Goal: Check status: Check status

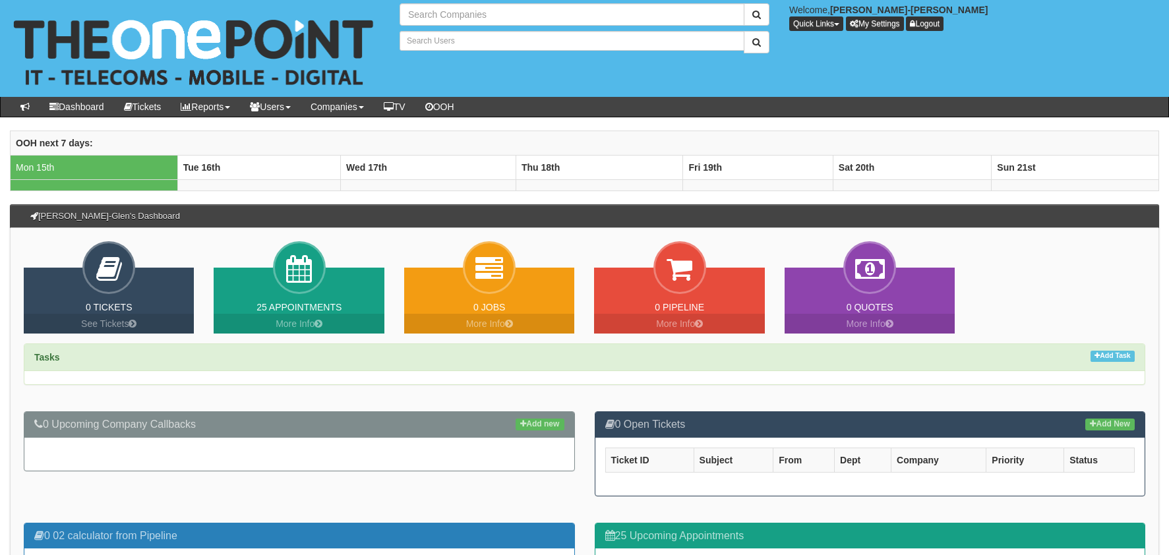
type input "Search Companies"
type input "Search Users"
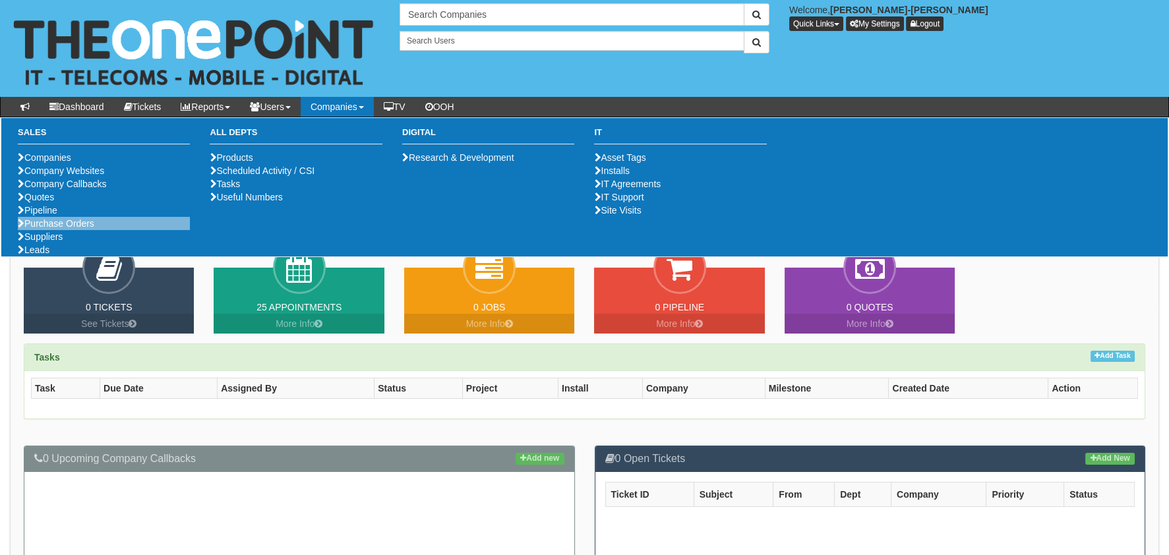
click at [73, 230] on li "Purchase Orders" at bounding box center [104, 223] width 172 height 13
click at [69, 229] on link "Purchase Orders" at bounding box center [56, 223] width 76 height 11
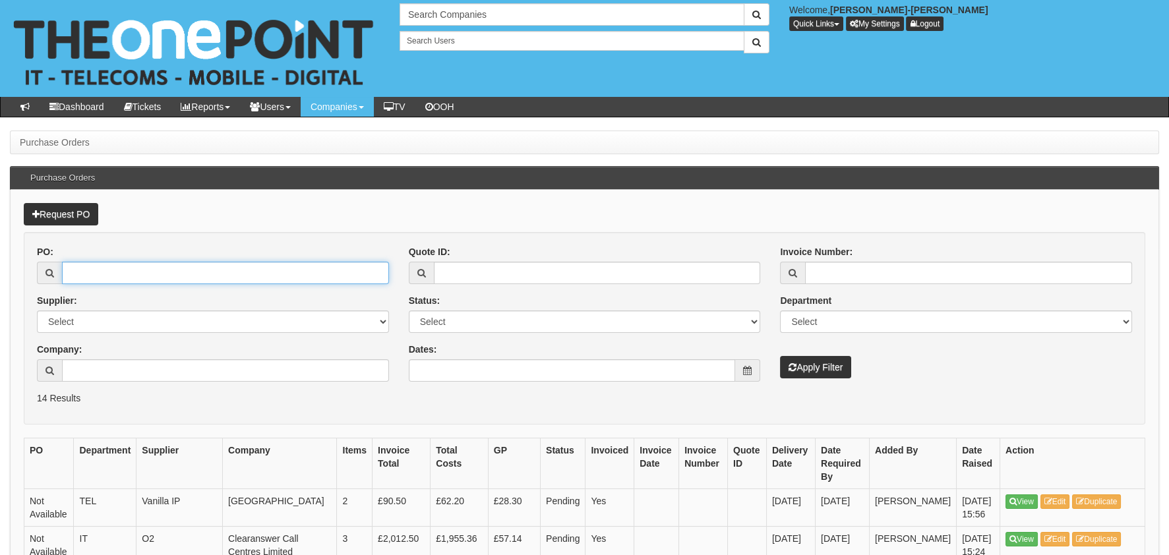
drag, startPoint x: 146, startPoint y: 266, endPoint x: 169, endPoint y: 265, distance: 23.1
click at [146, 267] on input "PO:" at bounding box center [225, 273] width 327 height 22
paste input "19505"
type input "19505"
click at [820, 369] on button "Apply Filter" at bounding box center [815, 367] width 71 height 22
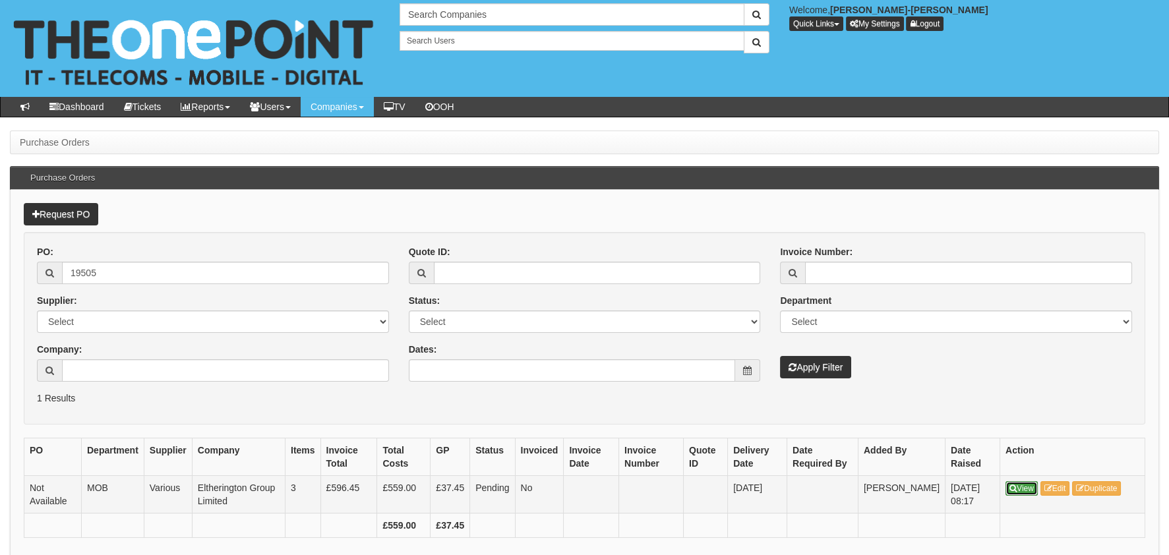
click at [1016, 486] on link "View" at bounding box center [1021, 488] width 32 height 15
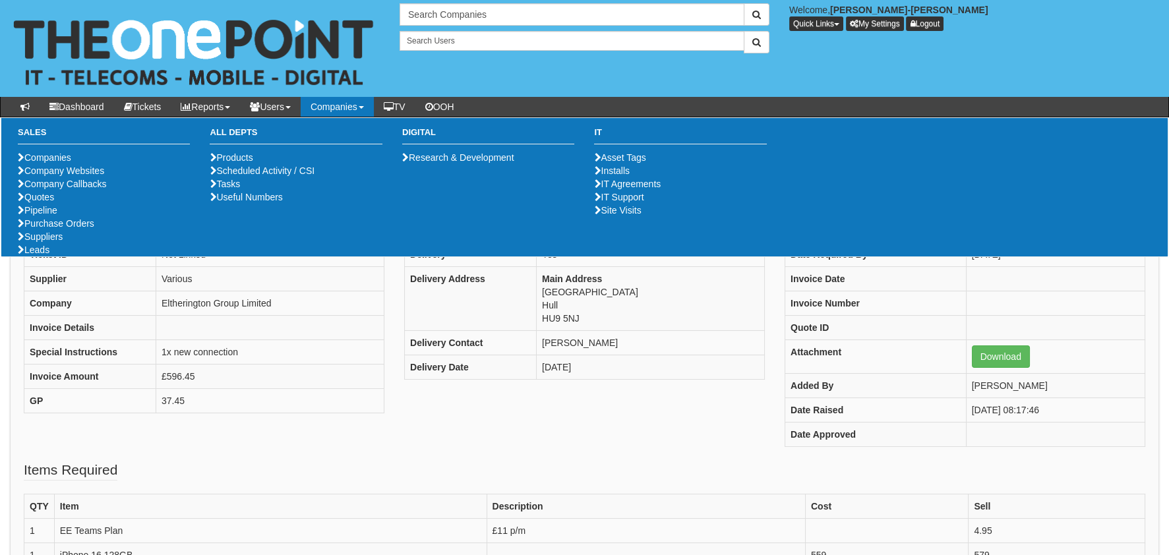
drag, startPoint x: 702, startPoint y: 455, endPoint x: 686, endPoint y: 418, distance: 40.2
click at [700, 454] on div "PO Number Not Available Ticket ID Not Linked Supplier Various Company Elthering…" at bounding box center [584, 339] width 1141 height 243
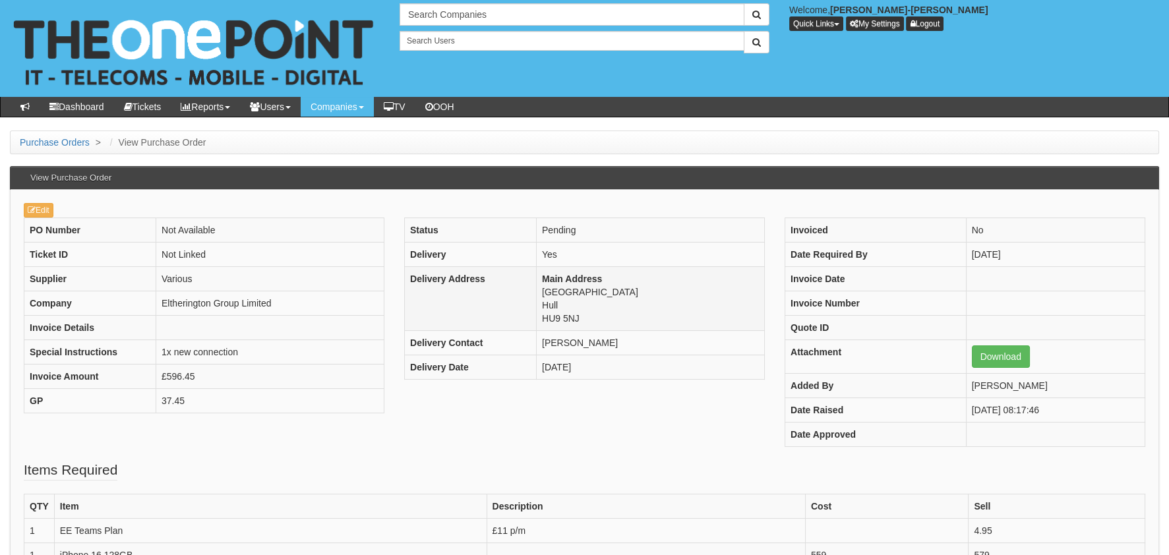
click at [568, 316] on td "Main Address Hedon Road Hull HU9 5NJ" at bounding box center [650, 299] width 228 height 64
copy tbody "HU9 5NJ"
click at [549, 303] on td "Main Address Hedon Road Hull HU9 5NJ" at bounding box center [650, 299] width 228 height 64
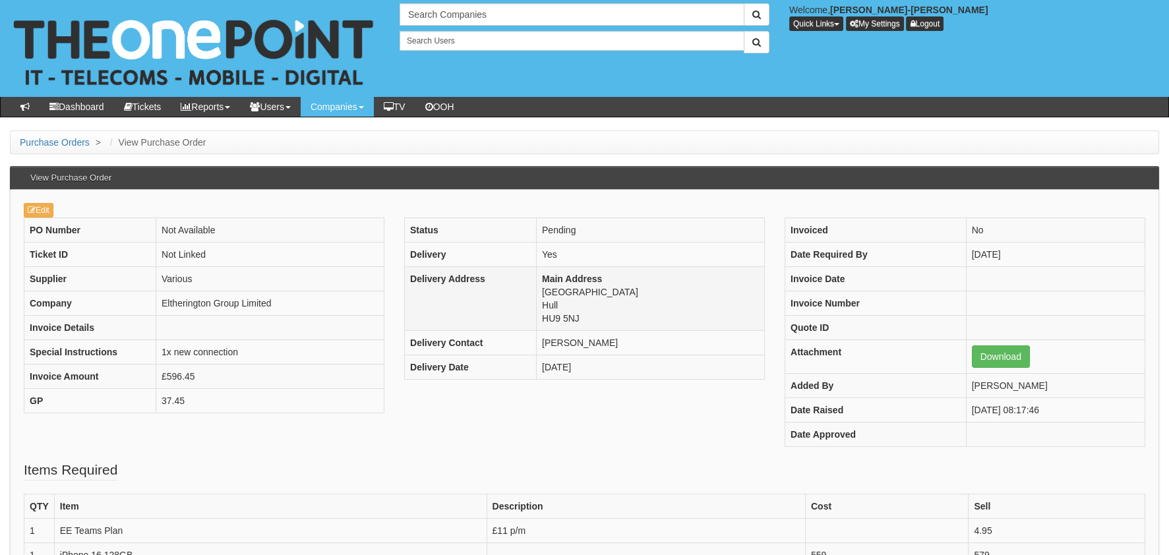
click at [546, 303] on td "Main Address Hedon Road Hull HU9 5NJ" at bounding box center [650, 299] width 228 height 64
click at [553, 306] on td "Main Address Hedon Road Hull HU9 5NJ" at bounding box center [650, 299] width 228 height 64
copy td "Hull"
click at [589, 289] on td "Main Address Hedon Road Hull HU9 5NJ" at bounding box center [650, 299] width 228 height 64
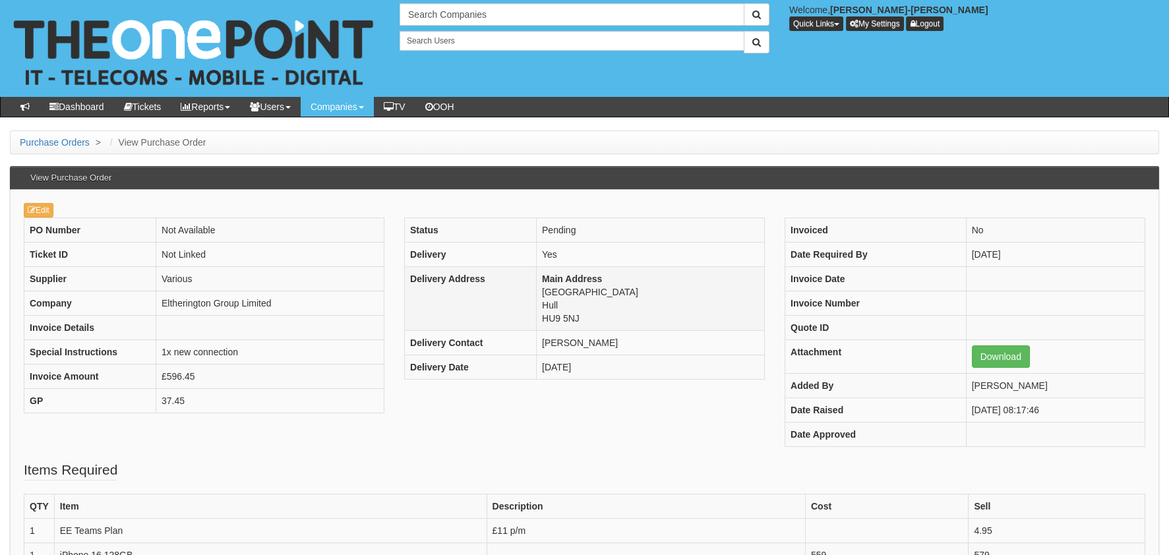
click at [586, 291] on td "Main Address Hedon Road Hull HU9 5NJ" at bounding box center [650, 299] width 228 height 64
copy td "Hedon Road"
click at [253, 300] on td "Eltherington Group Limited" at bounding box center [270, 303] width 228 height 24
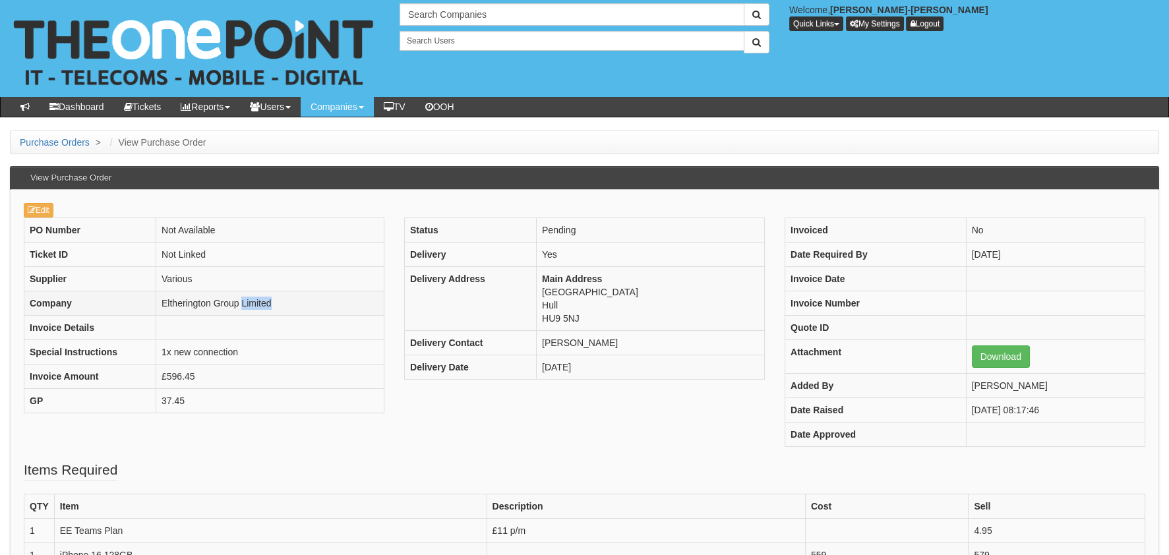
click at [253, 300] on td "Eltherington Group Limited" at bounding box center [270, 303] width 228 height 24
copy tbody "Eltherington Group Limited"
click at [586, 344] on td "Antony Etherington" at bounding box center [650, 343] width 228 height 24
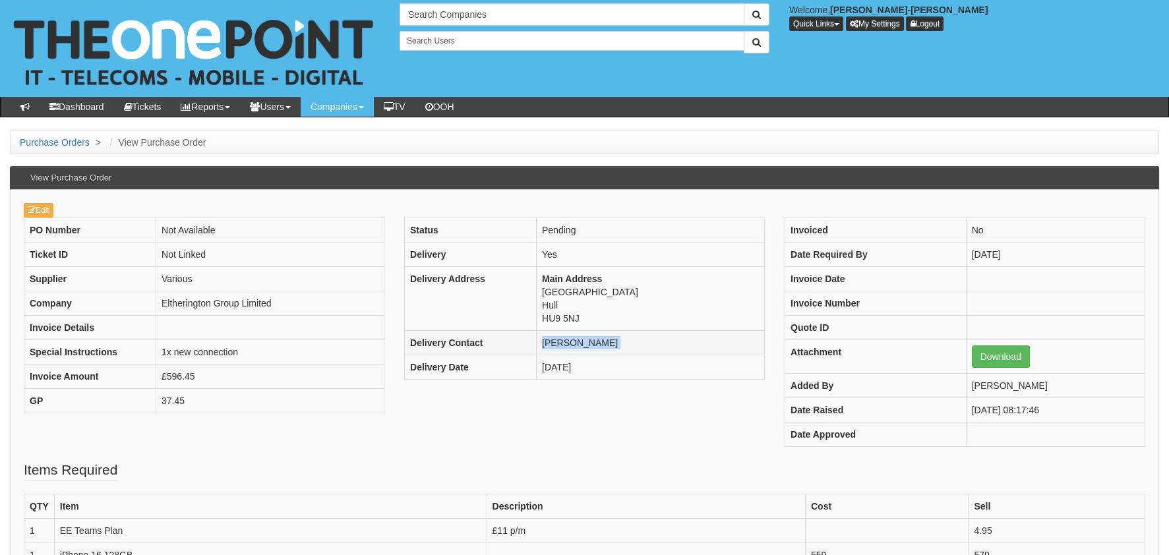
drag, startPoint x: 586, startPoint y: 344, endPoint x: 592, endPoint y: 338, distance: 8.4
click at [586, 344] on td "Antony Etherington" at bounding box center [650, 343] width 228 height 24
copy tbody "Antony Etherington"
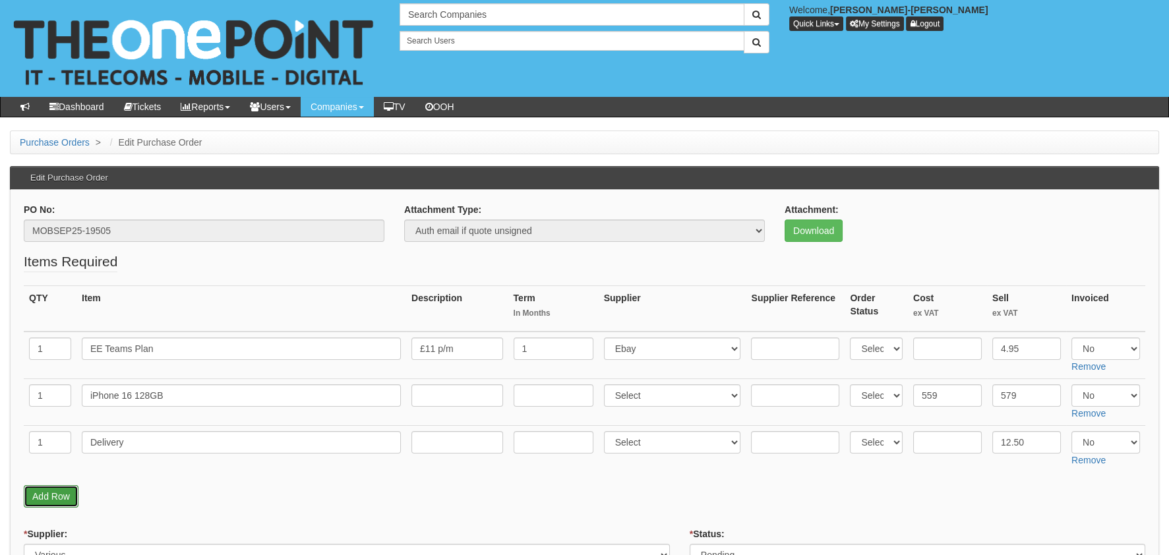
click at [45, 489] on link "Add Row" at bounding box center [51, 496] width 55 height 22
click at [55, 487] on input "text" at bounding box center [50, 488] width 42 height 22
type input "1"
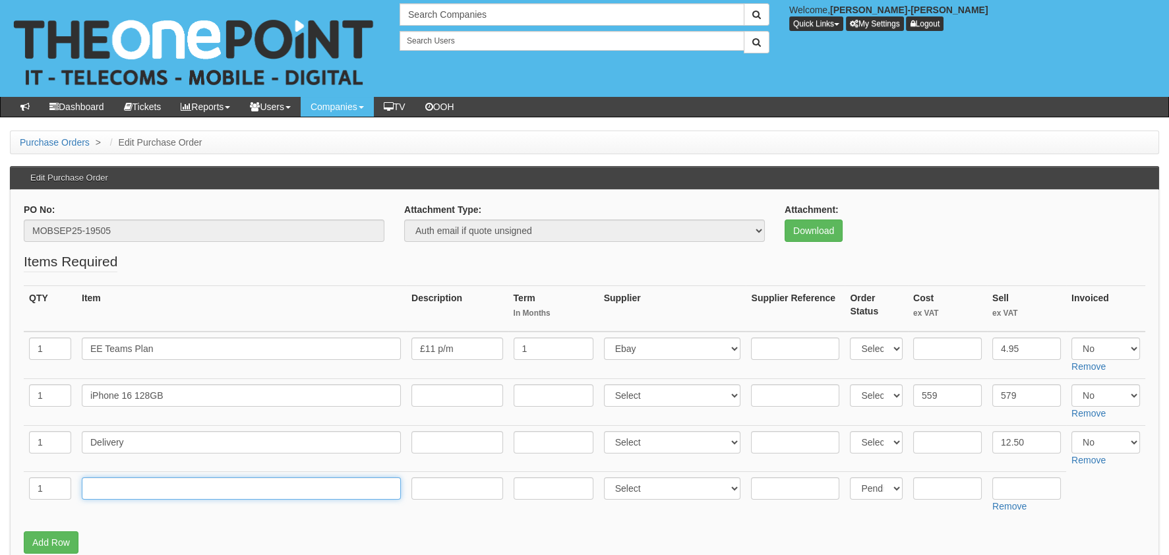
drag, startPoint x: 133, startPoint y: 489, endPoint x: 132, endPoint y: 481, distance: 8.0
click at [133, 489] on input "text" at bounding box center [241, 488] width 319 height 22
type input "RM SIM DELIVERY"
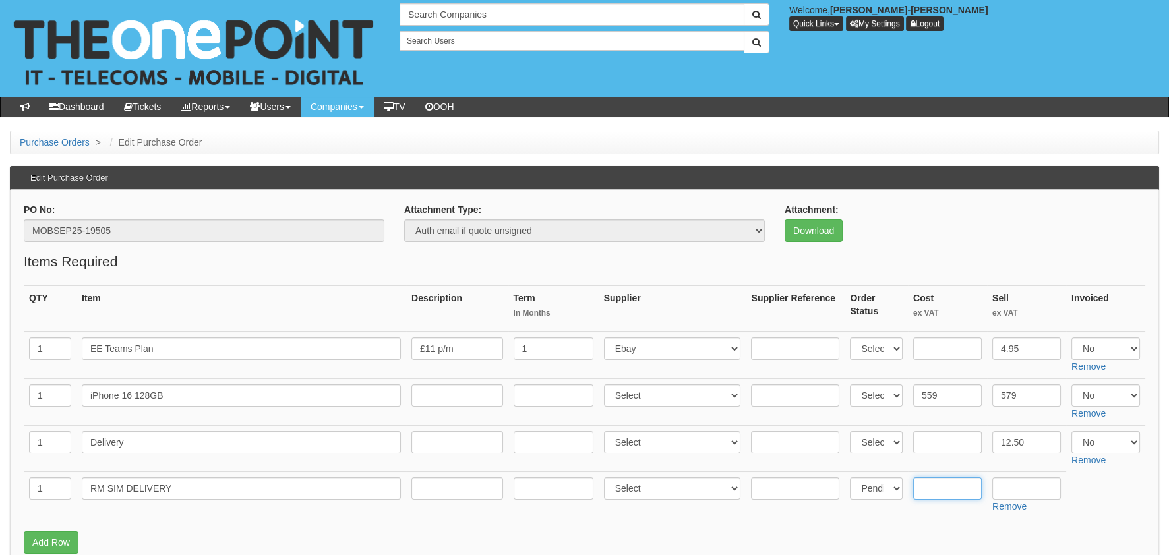
click at [969, 493] on input "text" at bounding box center [947, 488] width 69 height 22
type input "3.90"
click at [998, 483] on input "text" at bounding box center [1026, 488] width 69 height 22
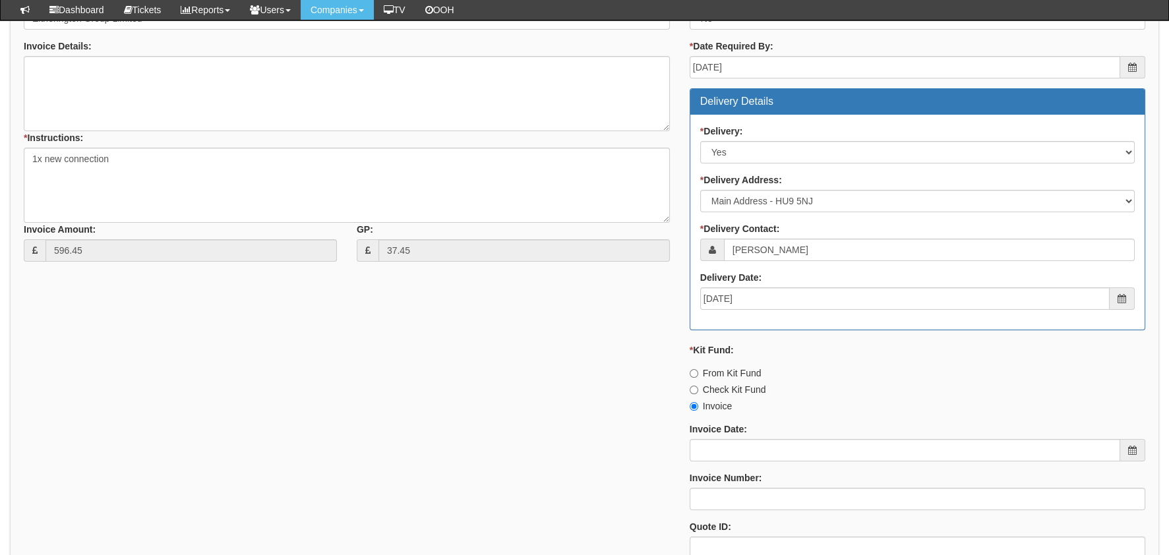
scroll to position [753, 0]
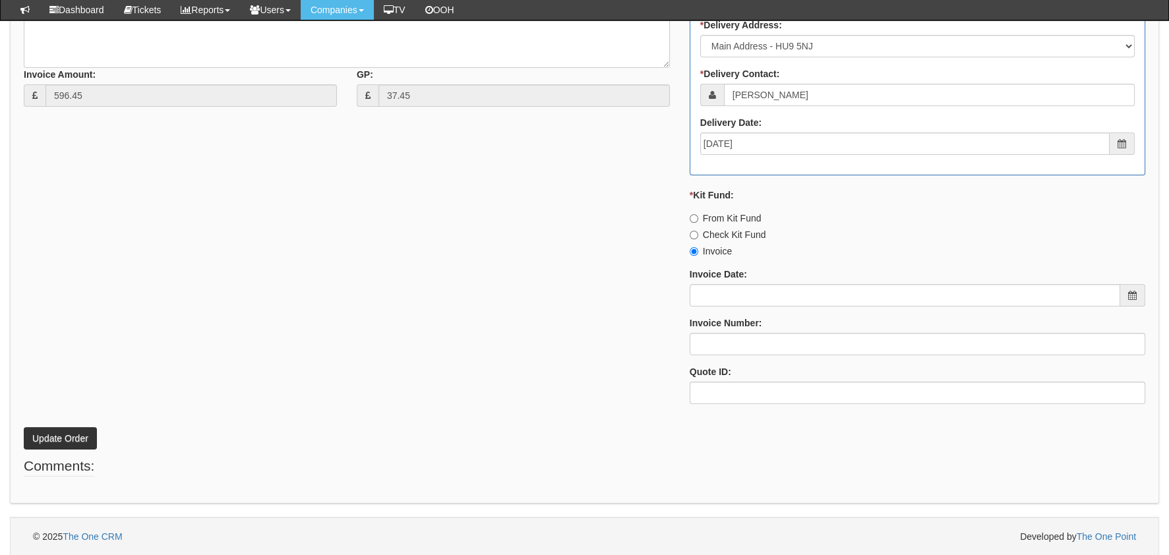
type input "4.99"
click at [73, 441] on button "Update Order" at bounding box center [60, 438] width 73 height 22
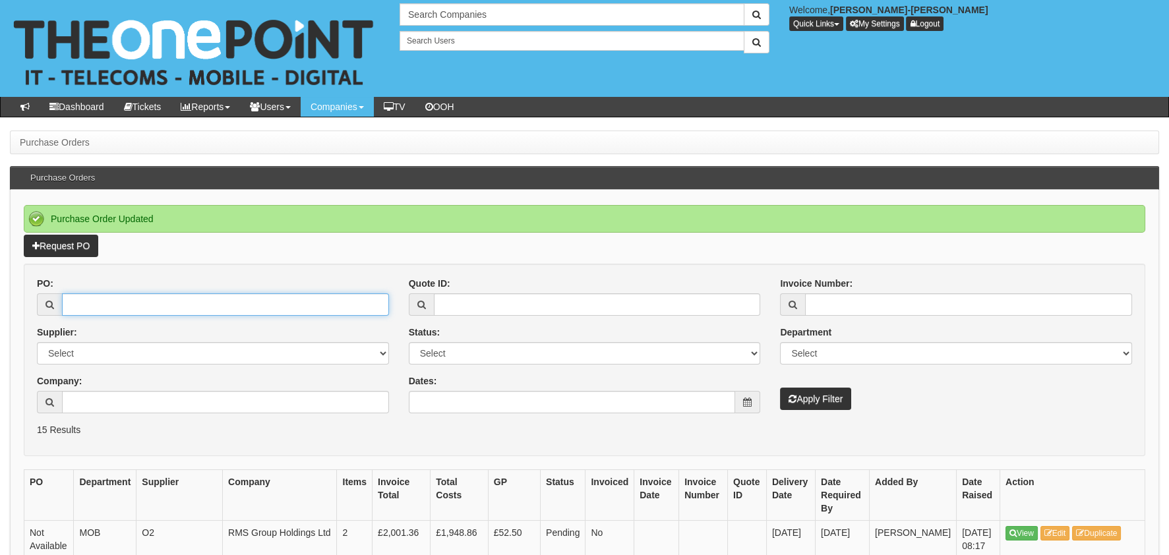
click at [162, 293] on input "PO:" at bounding box center [225, 304] width 327 height 22
paste input "19526"
type input "19526"
click at [816, 392] on button "Apply Filter" at bounding box center [815, 399] width 71 height 22
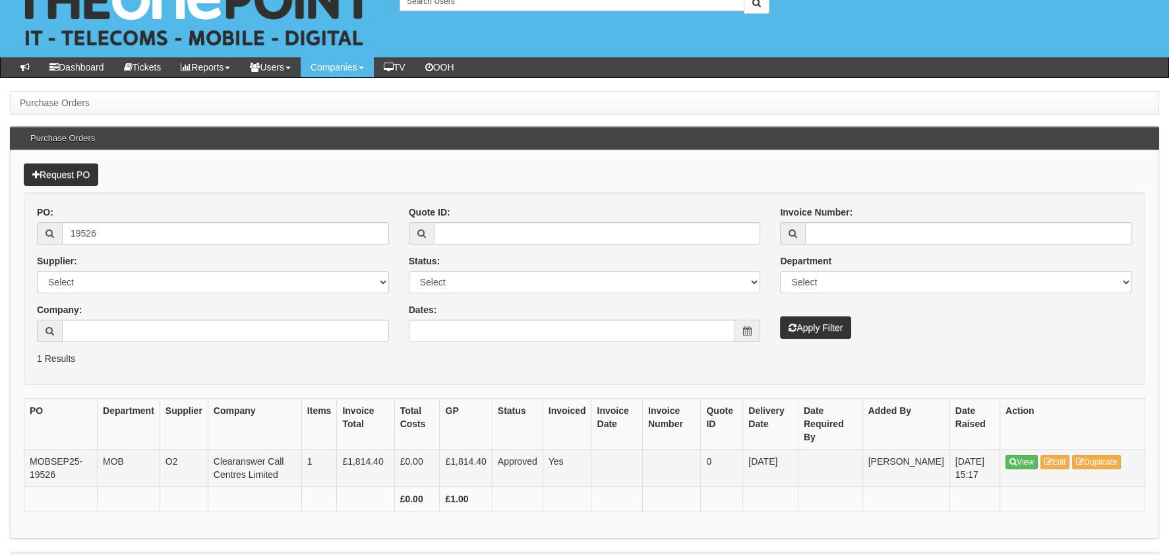
scroll to position [61, 0]
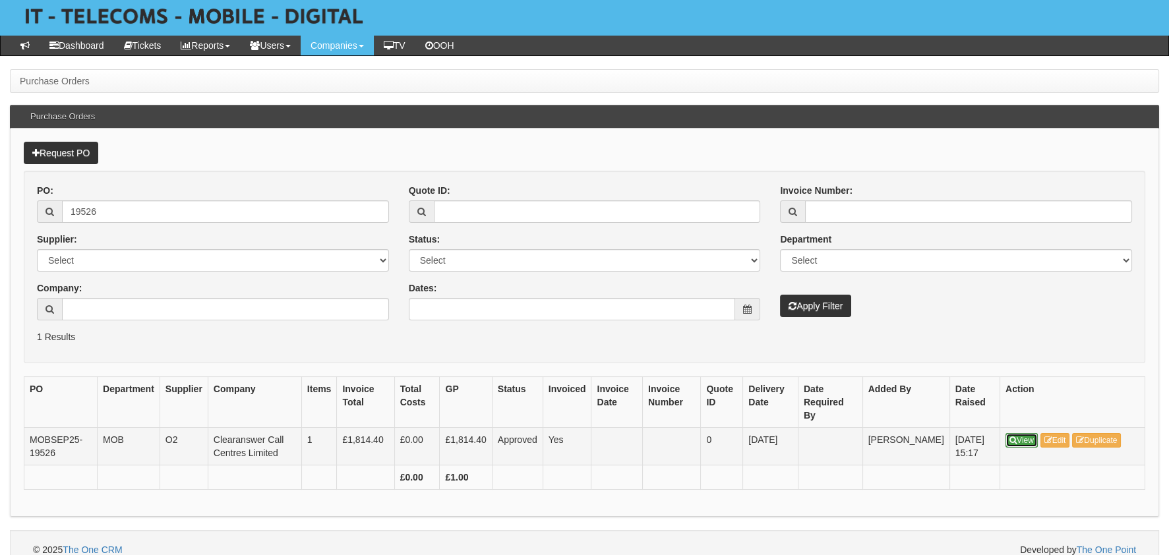
click at [1015, 436] on icon at bounding box center [1012, 440] width 7 height 8
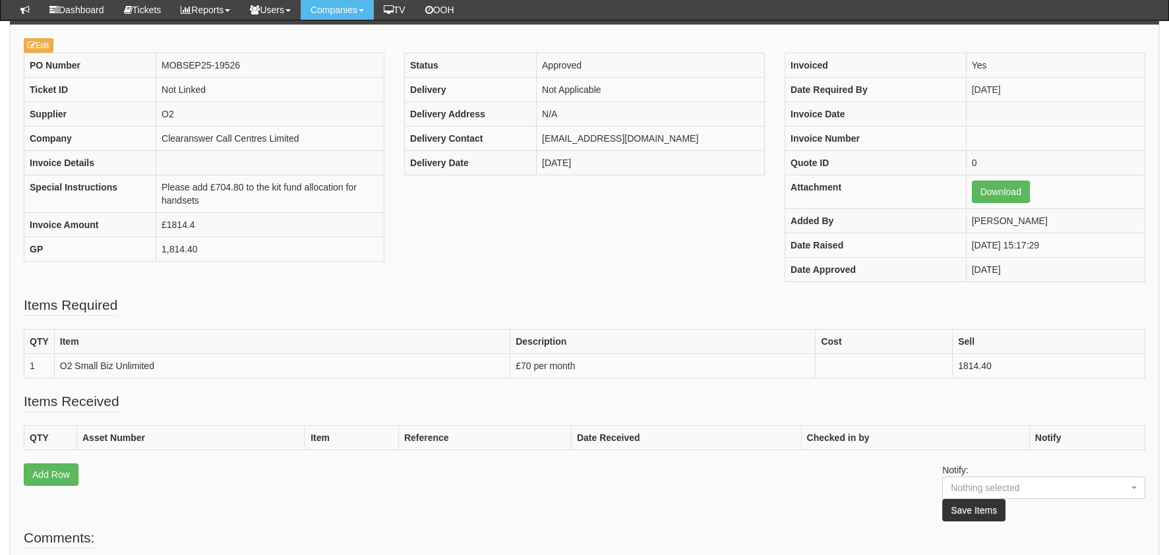
scroll to position [198, 0]
